Goal: Task Accomplishment & Management: Use online tool/utility

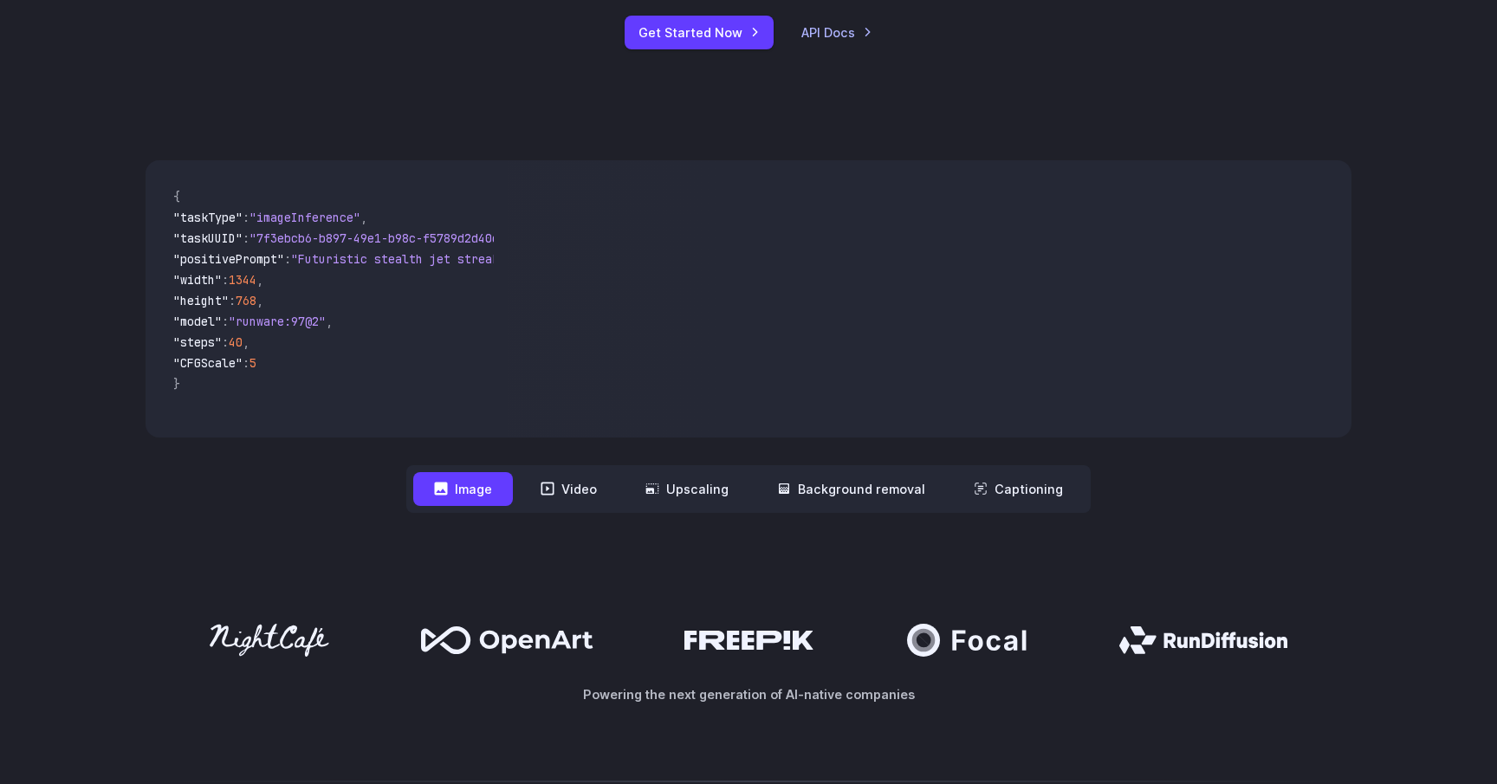
scroll to position [747, 0]
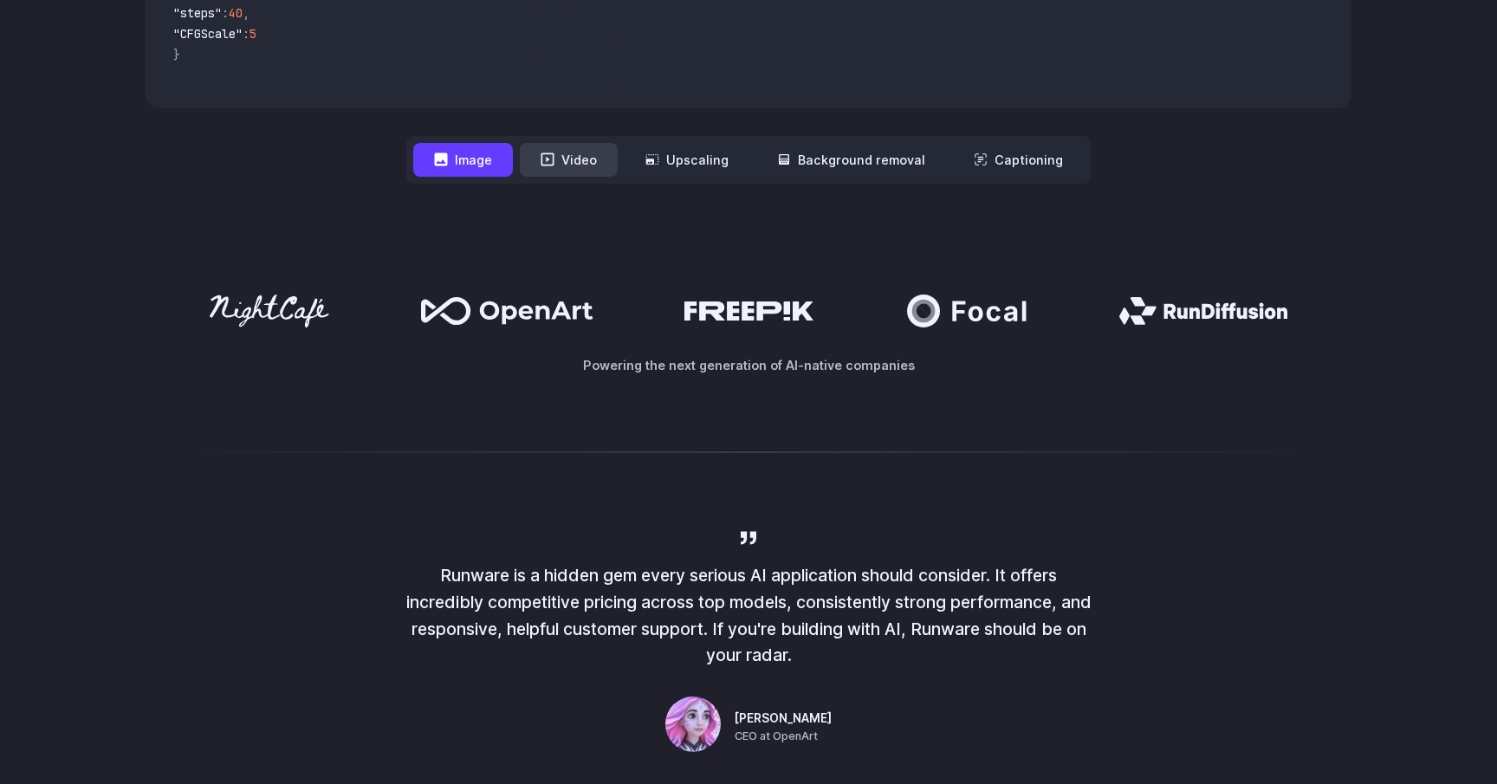
click at [569, 167] on button "Video" at bounding box center [569, 160] width 98 height 34
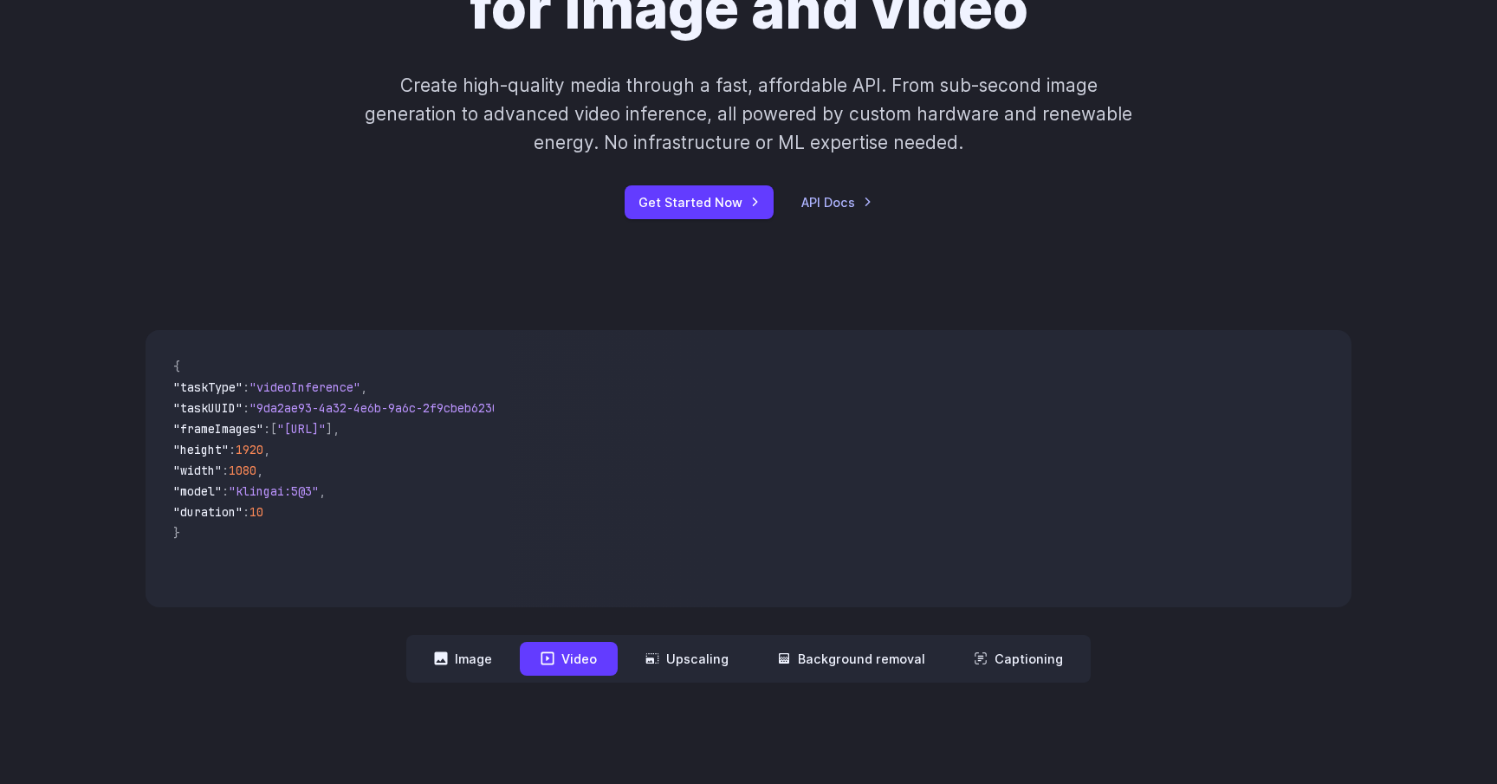
scroll to position [0, 0]
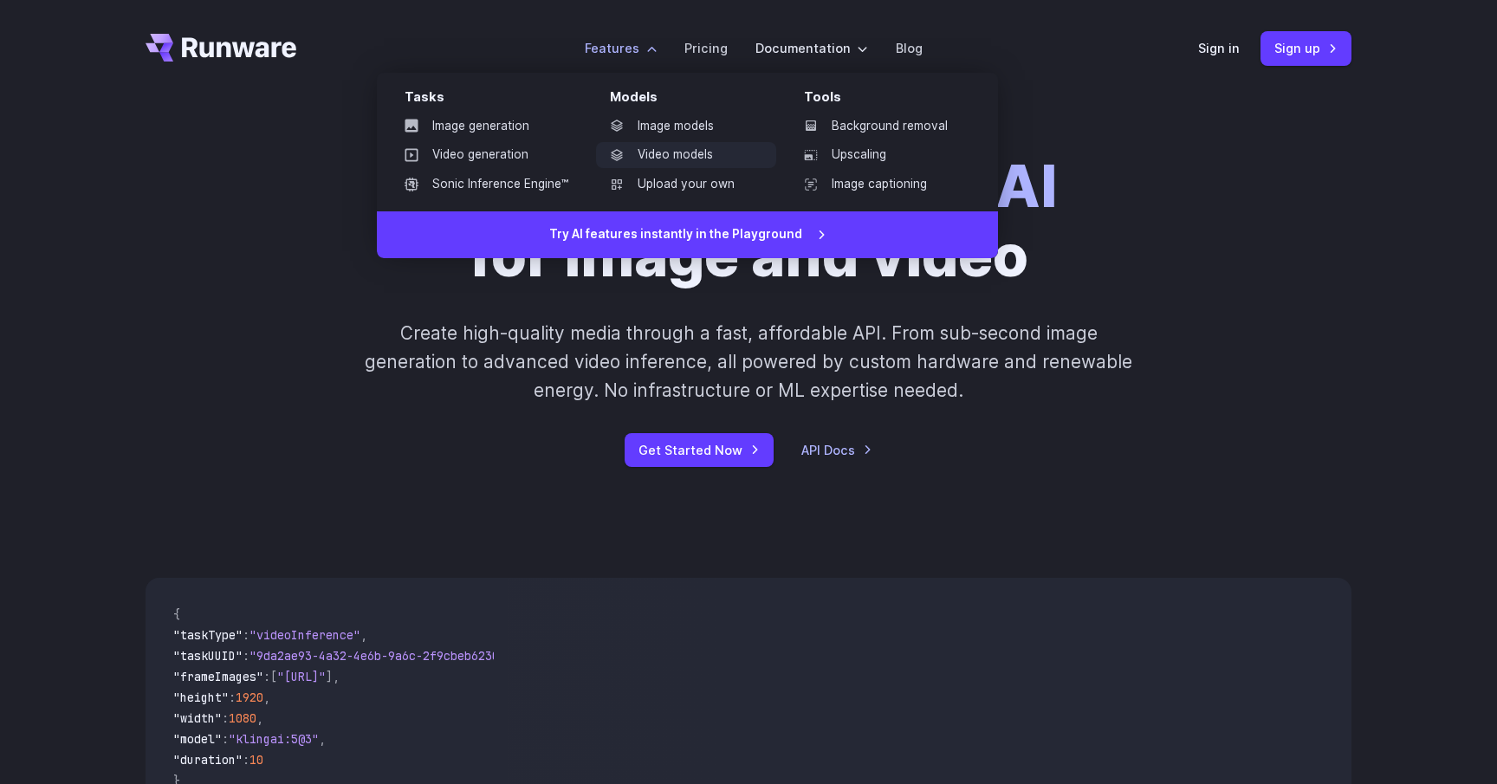
click at [685, 156] on link "Video models" at bounding box center [686, 155] width 180 height 26
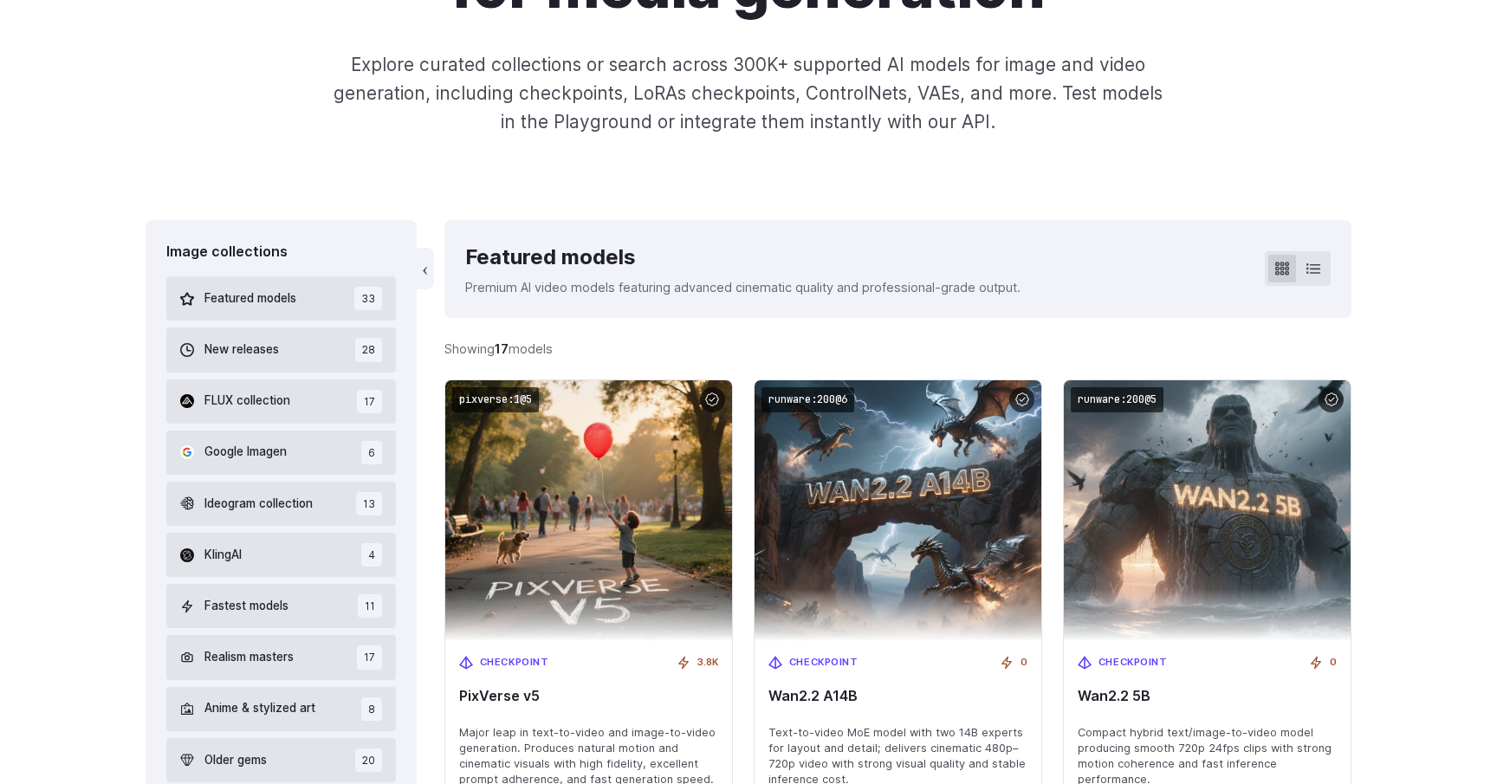
scroll to position [509, 0]
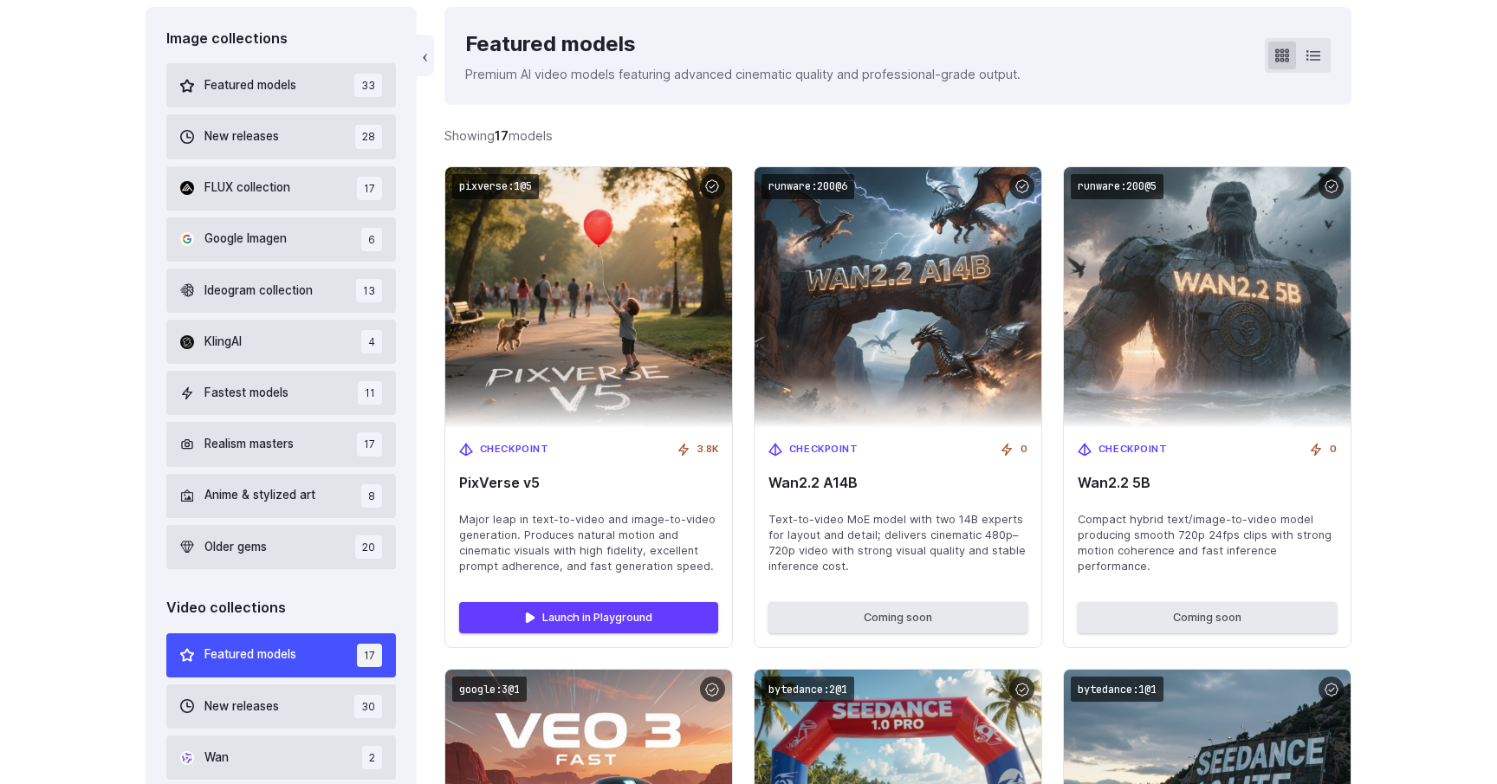
click at [265, 284] on span "Ideogram collection" at bounding box center [258, 291] width 108 height 19
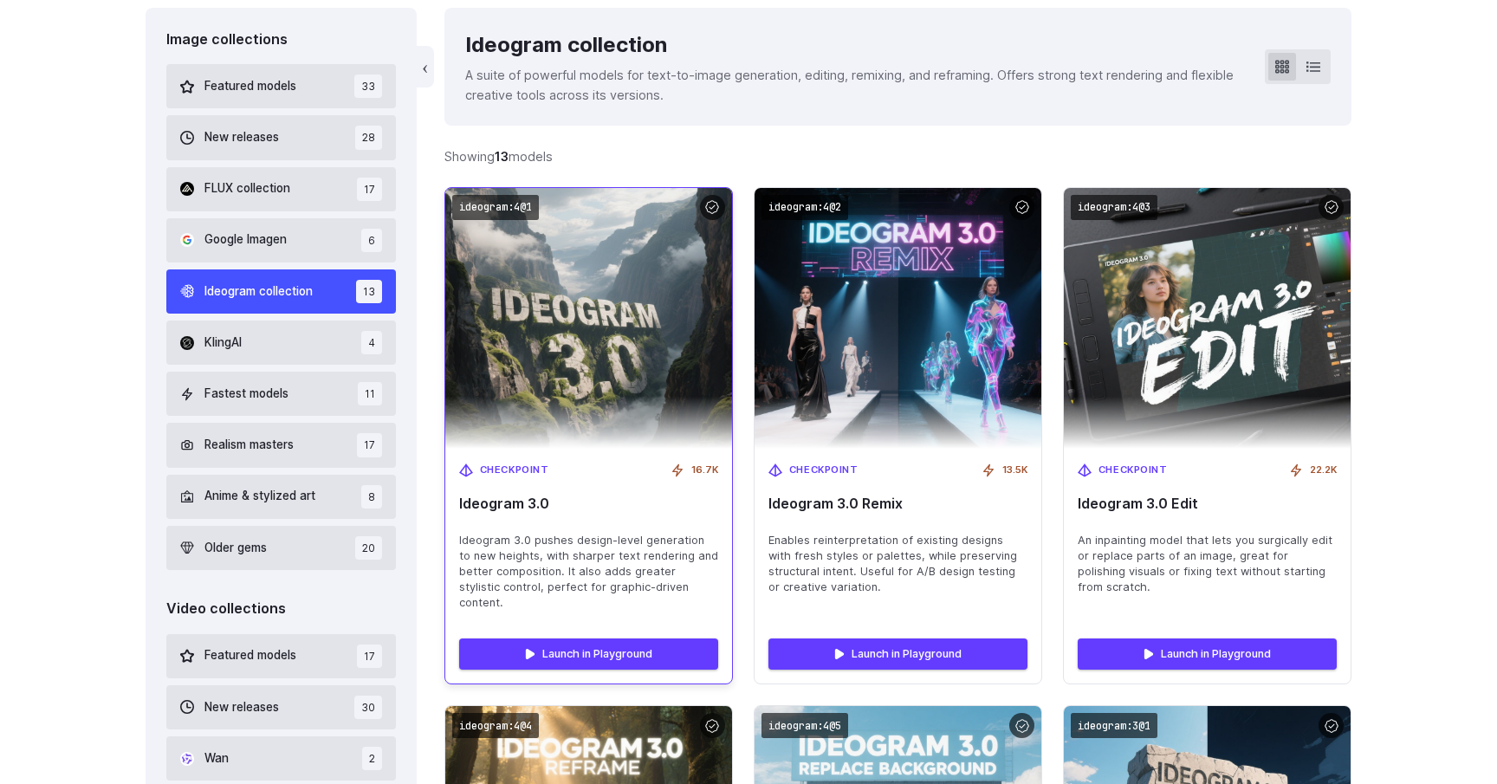
scroll to position [405, 0]
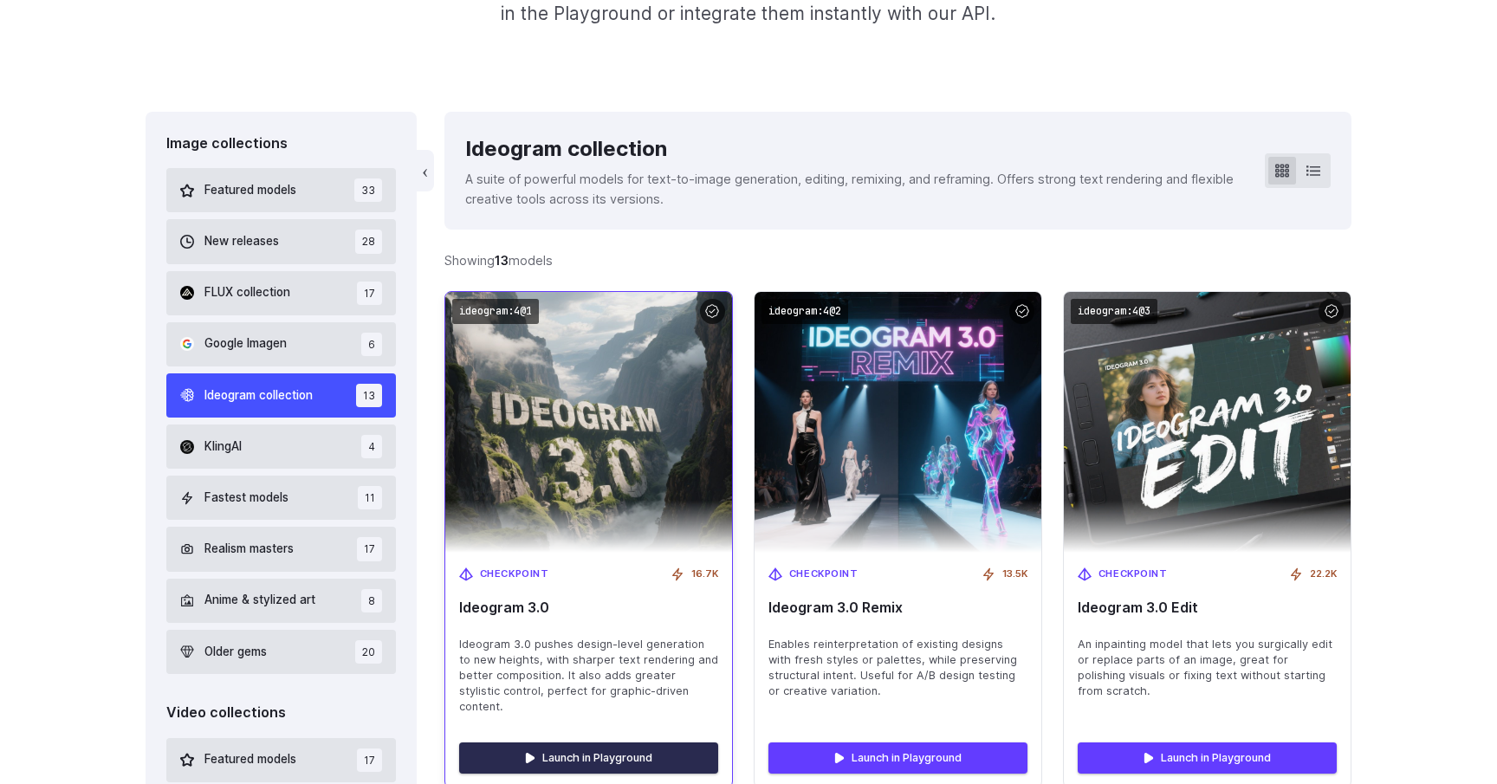
click at [594, 742] on link "Launch in Playground" at bounding box center [588, 757] width 259 height 31
